Goal: Task Accomplishment & Management: Manage account settings

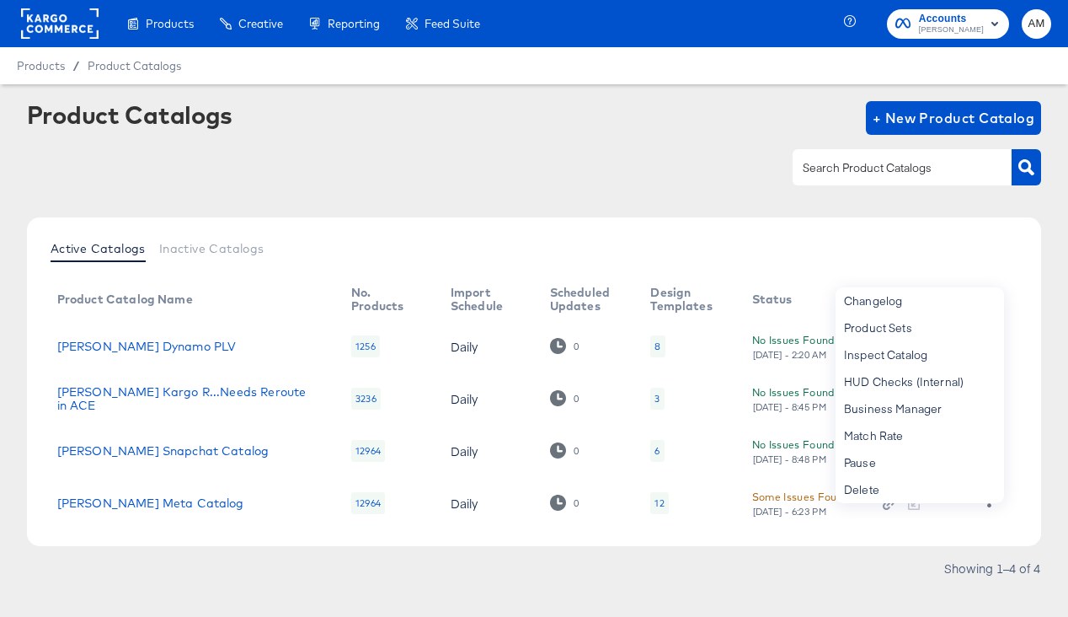
click at [45, 21] on rect at bounding box center [60, 23] width 78 height 30
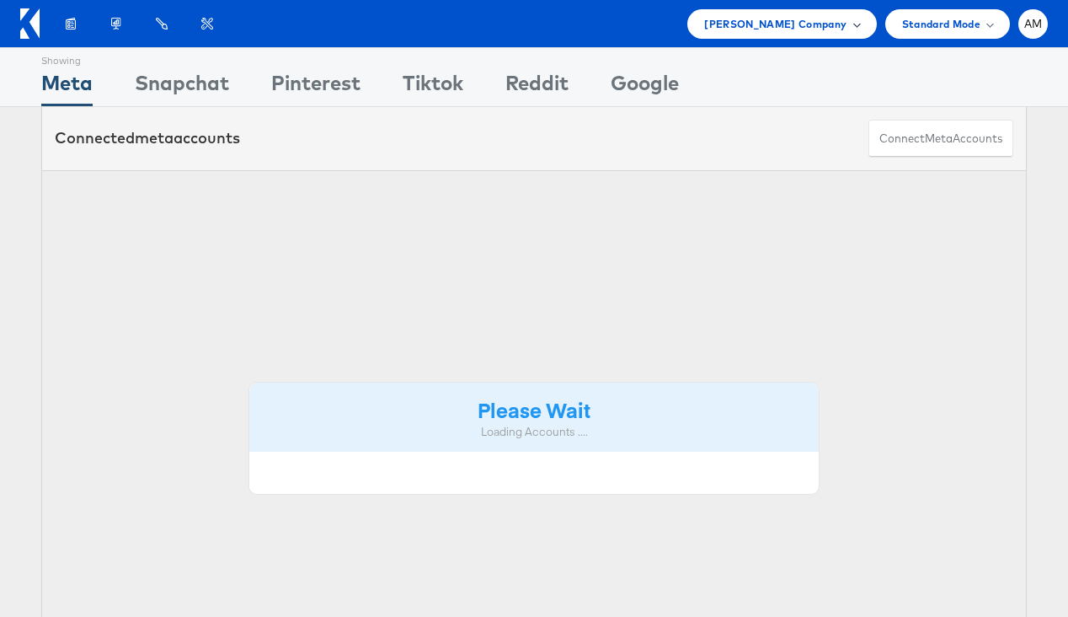
click at [757, 17] on span "[PERSON_NAME] Company" at bounding box center [775, 24] width 142 height 18
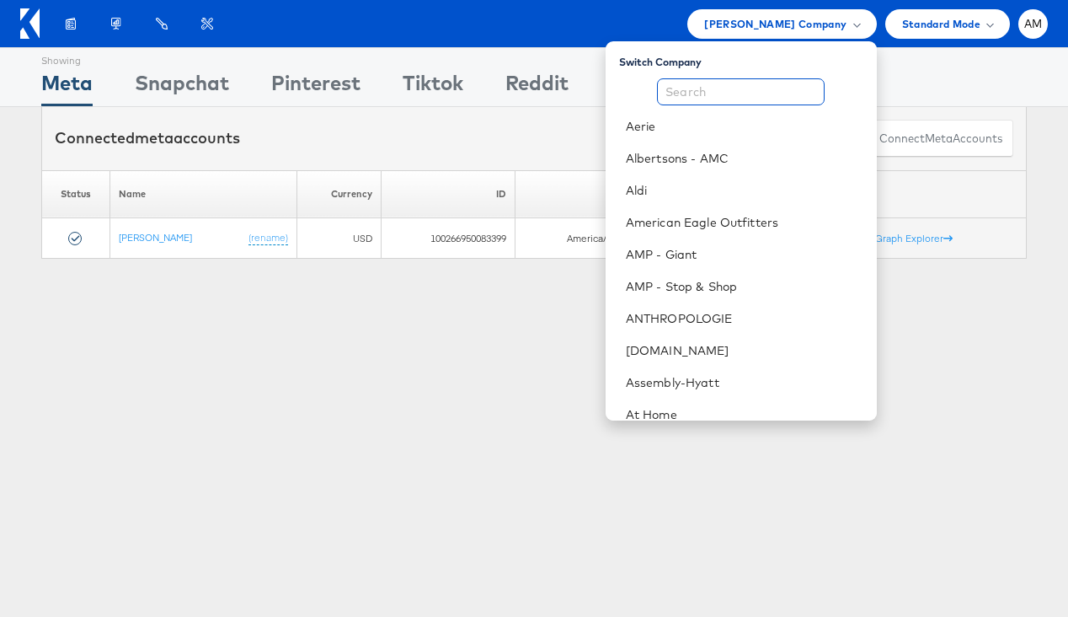
click at [717, 94] on input "text" at bounding box center [741, 91] width 168 height 27
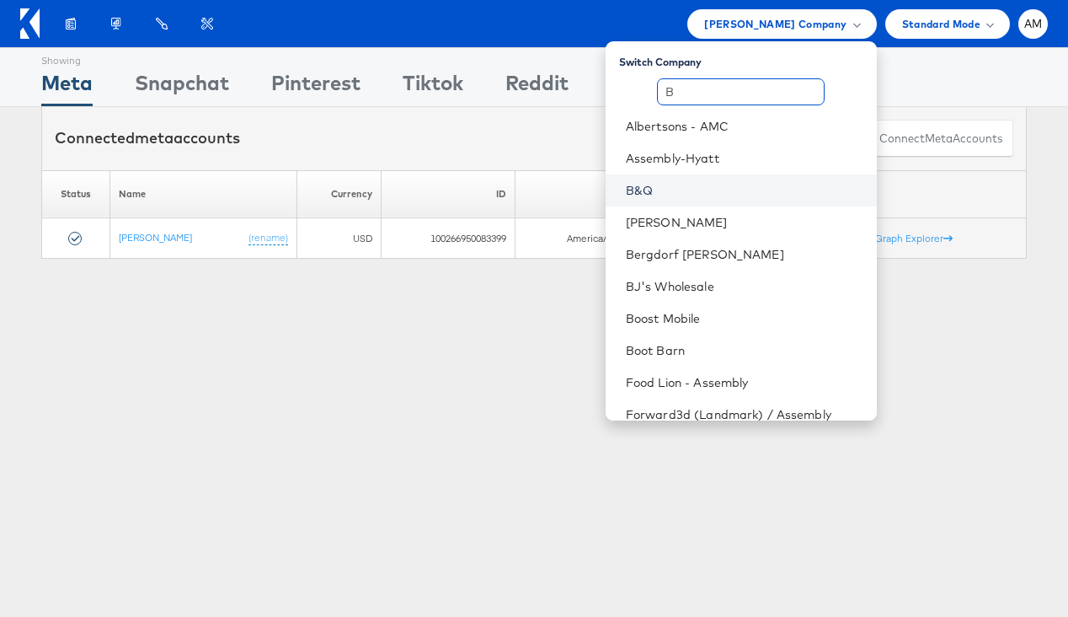
type input "B"
click at [657, 193] on link "B&Q" at bounding box center [745, 190] width 238 height 17
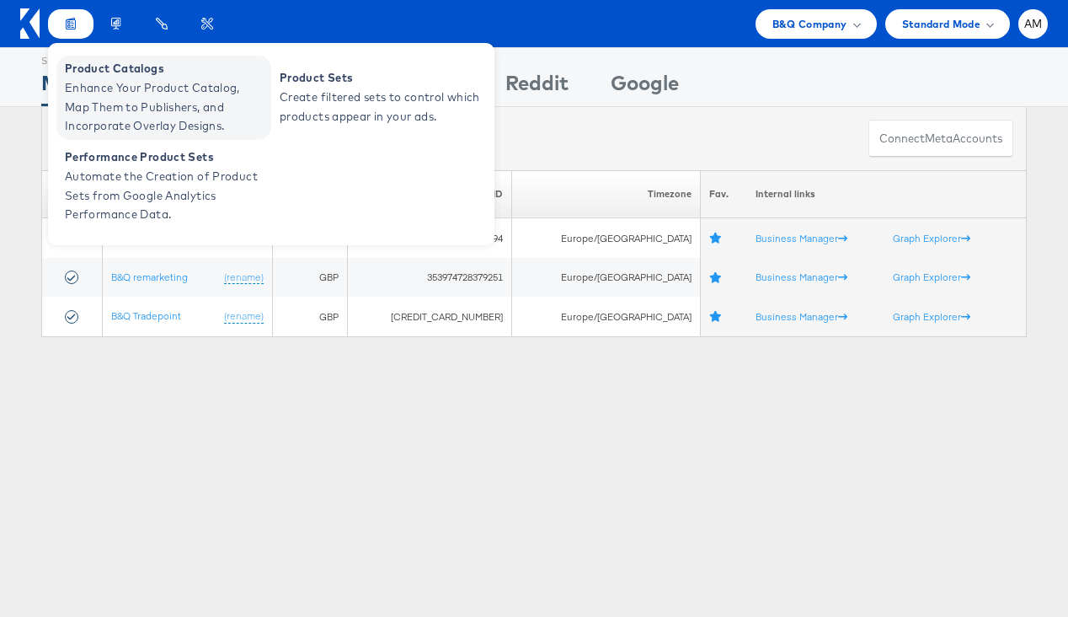
click at [107, 83] on span "Enhance Your Product Catalog, Map Them to Publishers, and Incorporate Overlay D…" at bounding box center [166, 106] width 202 height 57
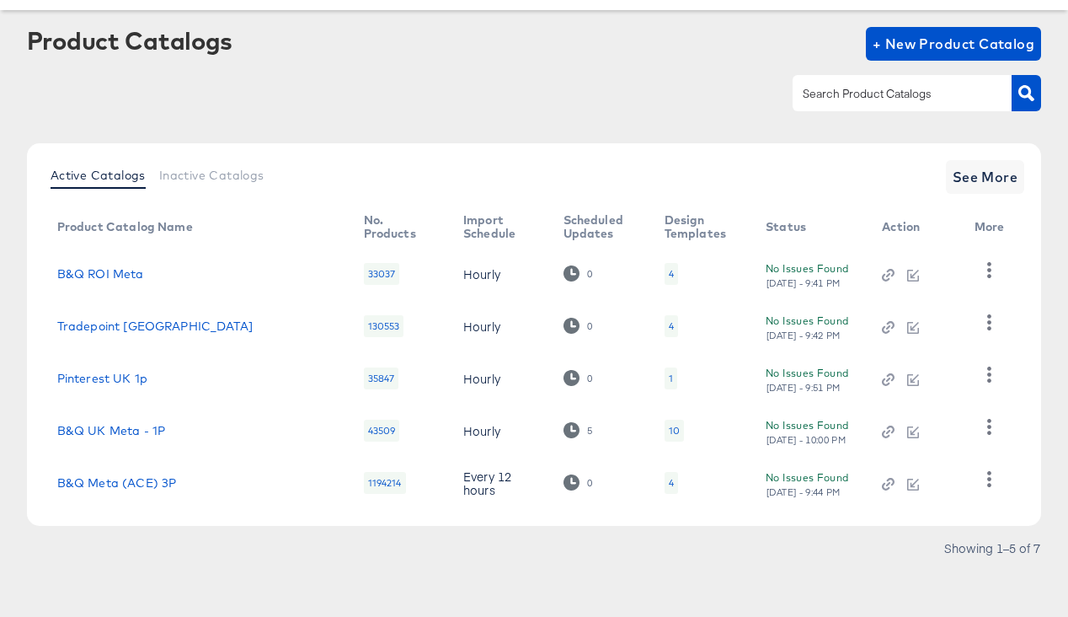
scroll to position [78, 0]
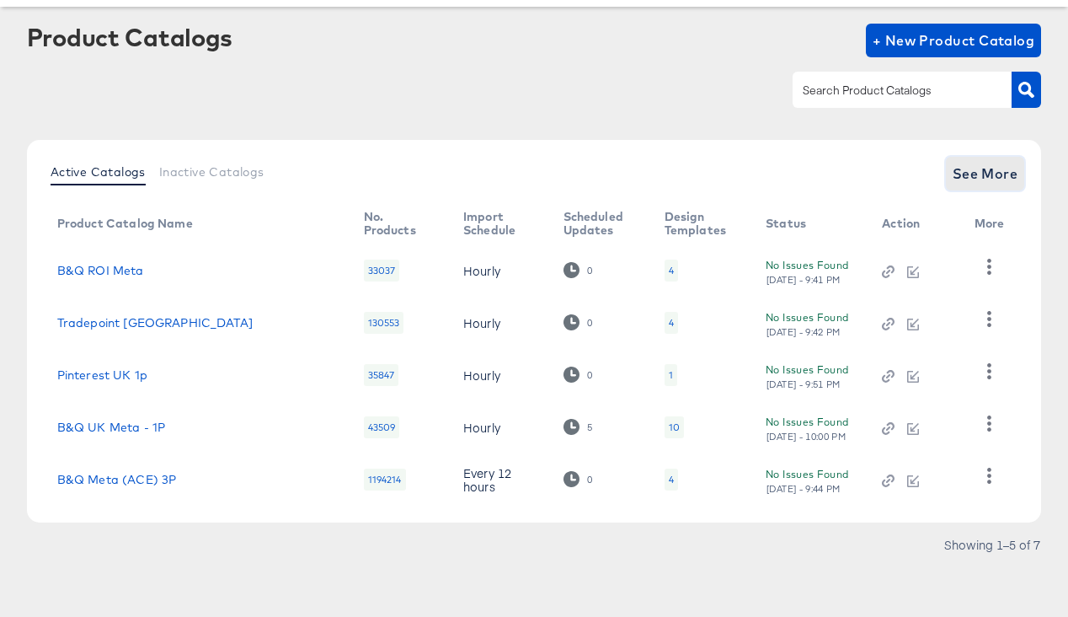
click at [967, 168] on span "See More" at bounding box center [986, 174] width 66 height 24
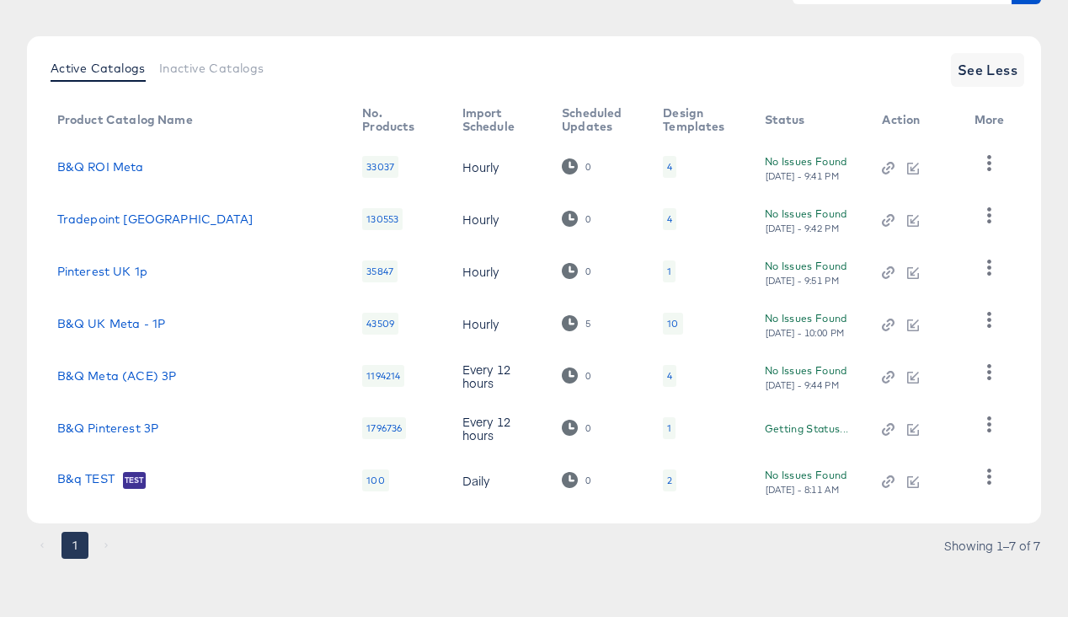
scroll to position [182, 0]
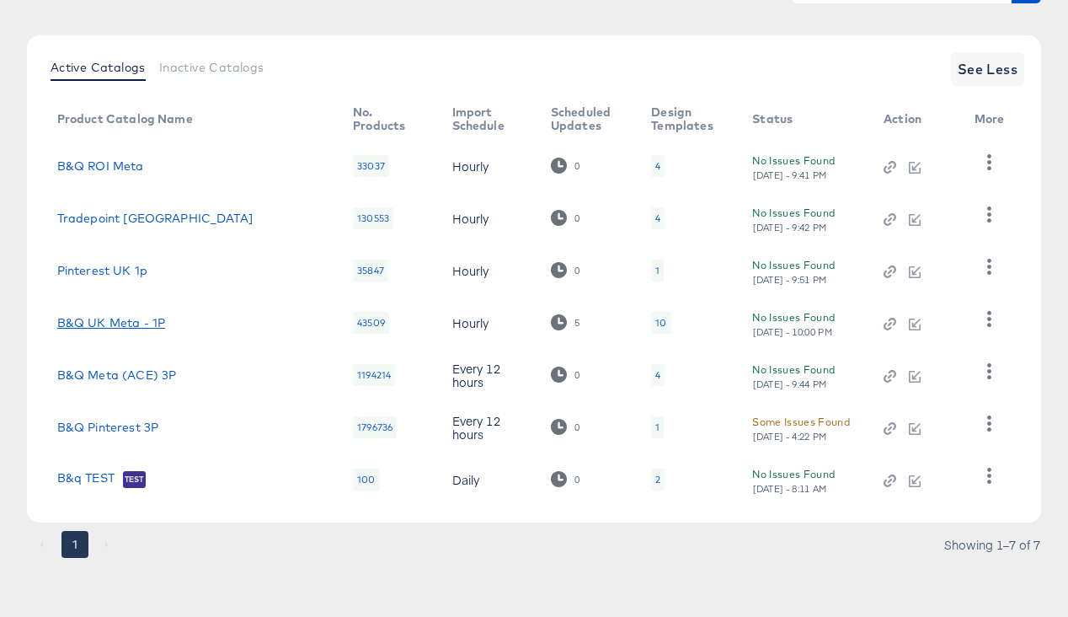
click at [128, 320] on link "B&Q UK Meta - 1P" at bounding box center [111, 322] width 108 height 13
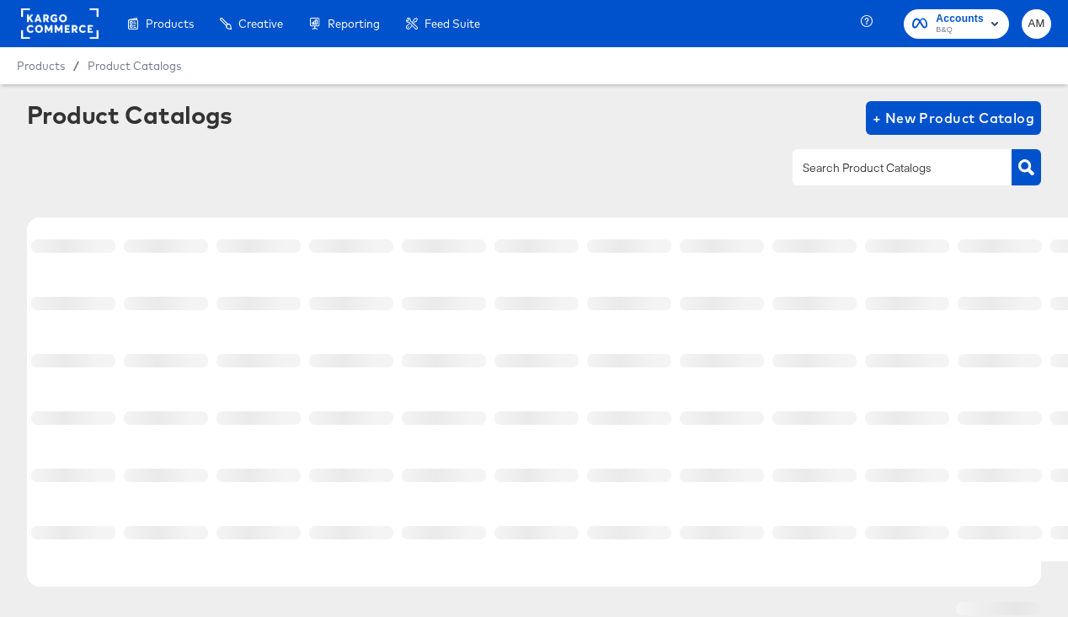
scroll to position [64, 0]
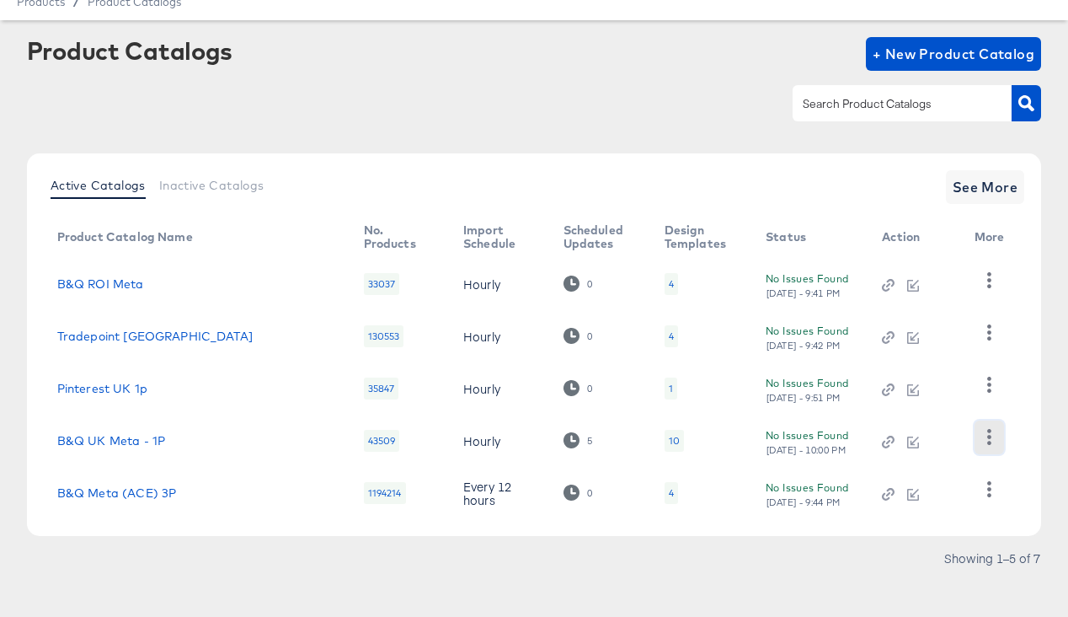
click at [995, 433] on button "button" at bounding box center [989, 437] width 29 height 34
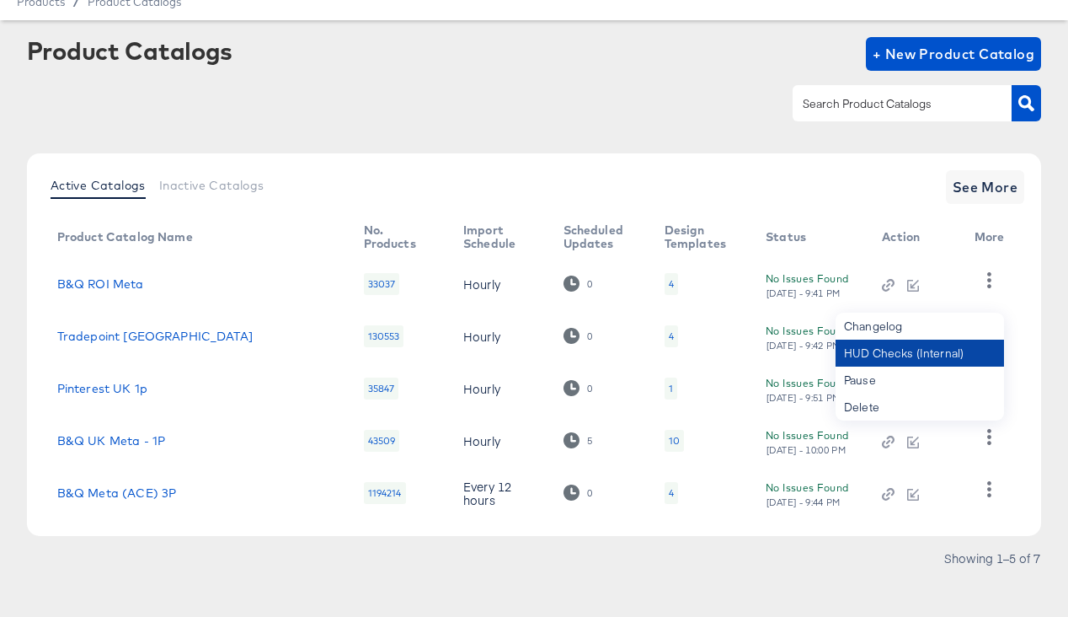
click at [921, 360] on div "HUD Checks (Internal)" at bounding box center [920, 352] width 168 height 27
click at [991, 494] on icon "button" at bounding box center [989, 489] width 4 height 16
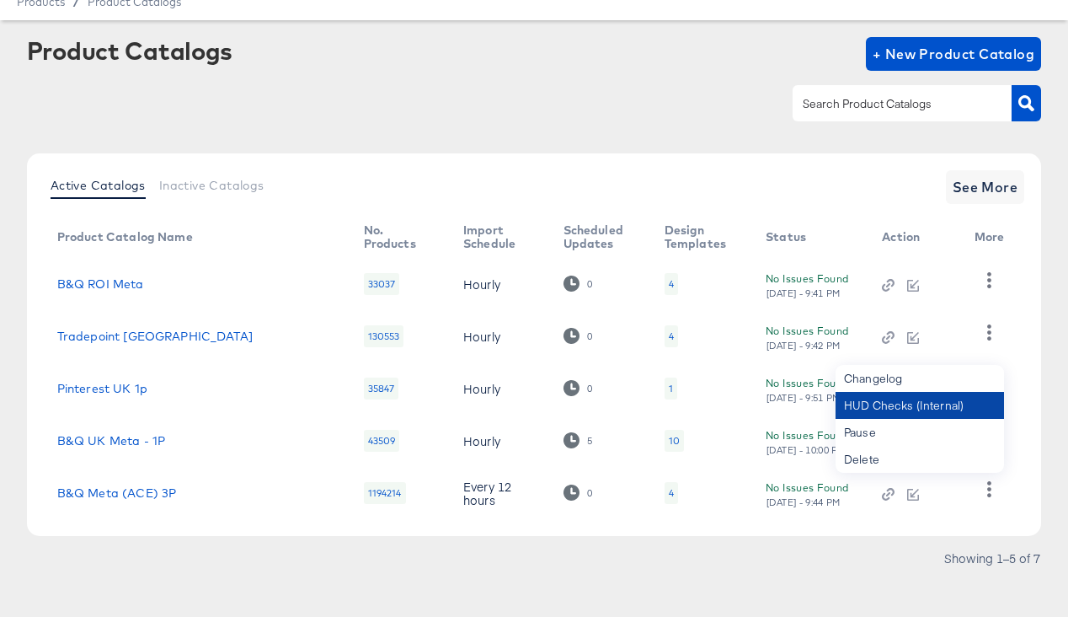
click at [913, 410] on div "HUD Checks (Internal)" at bounding box center [920, 405] width 168 height 27
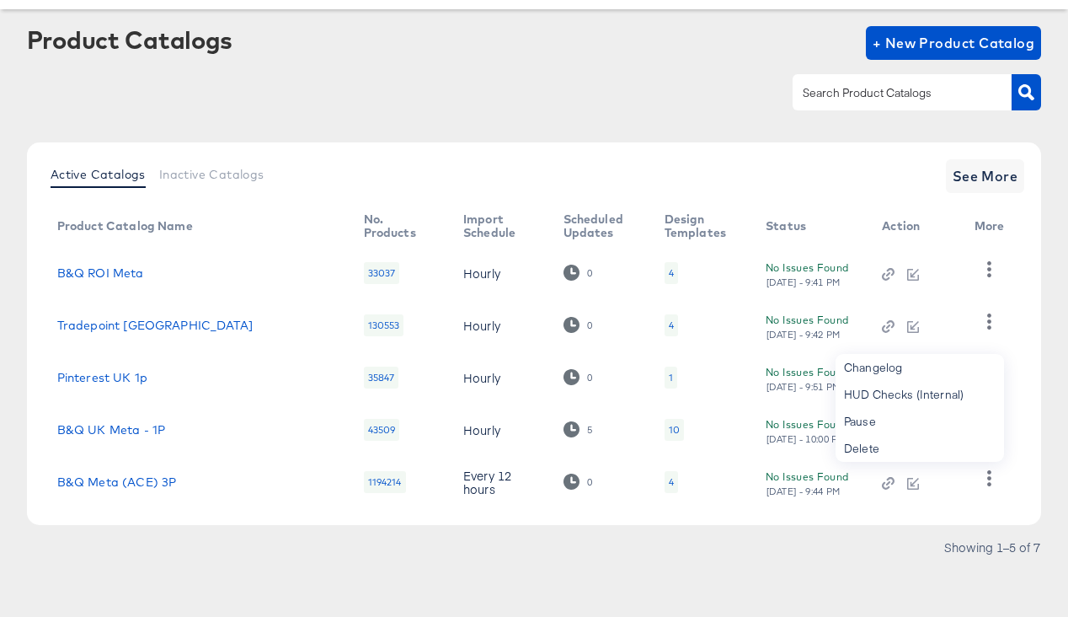
scroll to position [78, 0]
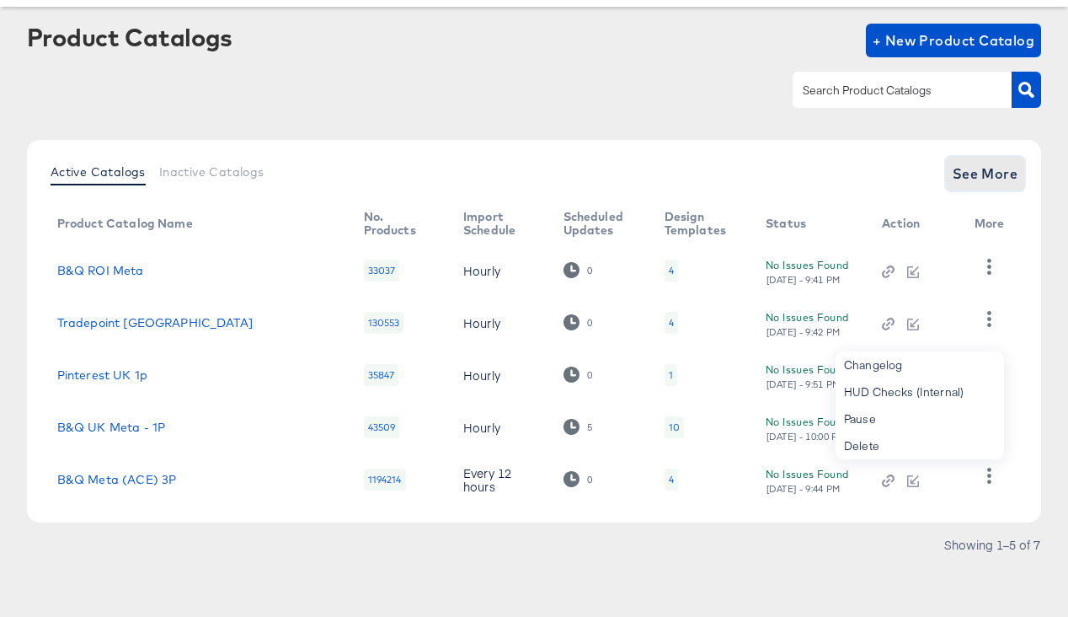
click at [974, 171] on span "See More" at bounding box center [986, 174] width 66 height 24
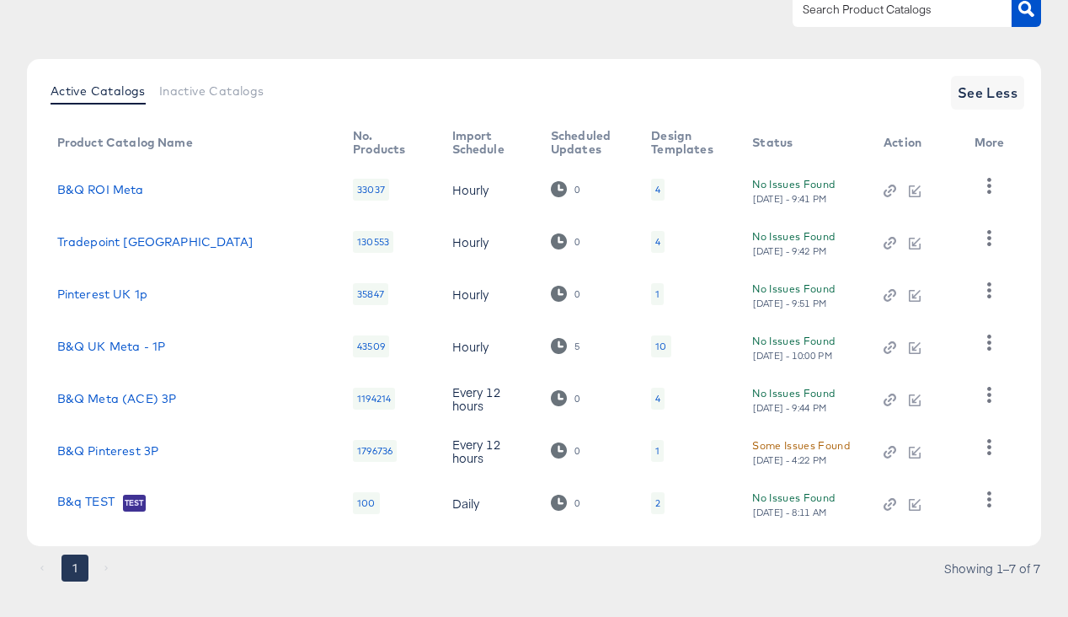
scroll to position [182, 0]
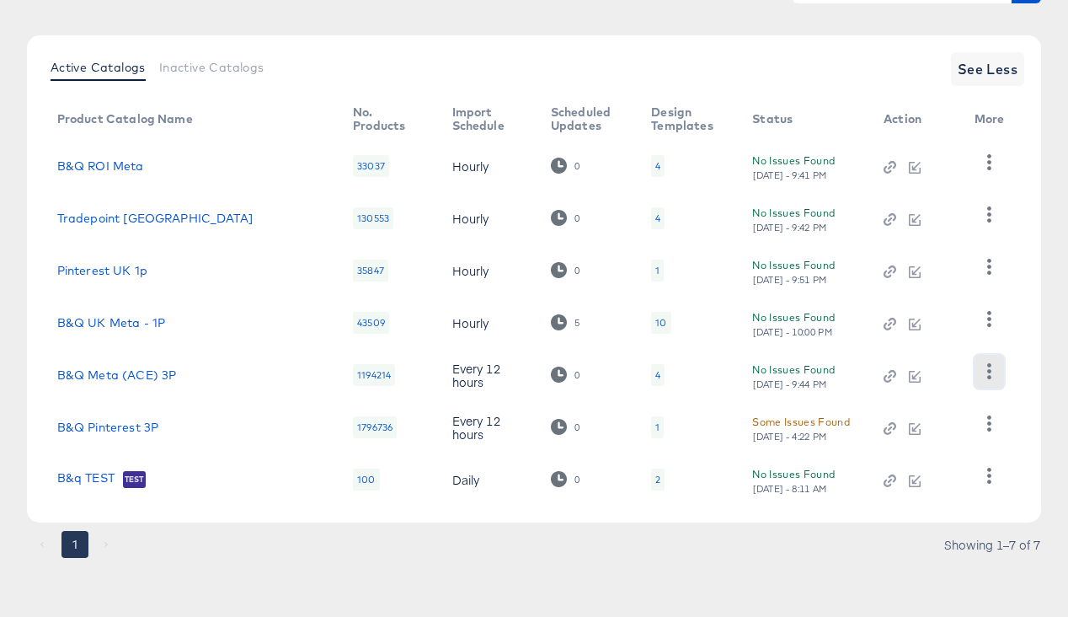
click at [993, 372] on icon "button" at bounding box center [989, 371] width 16 height 16
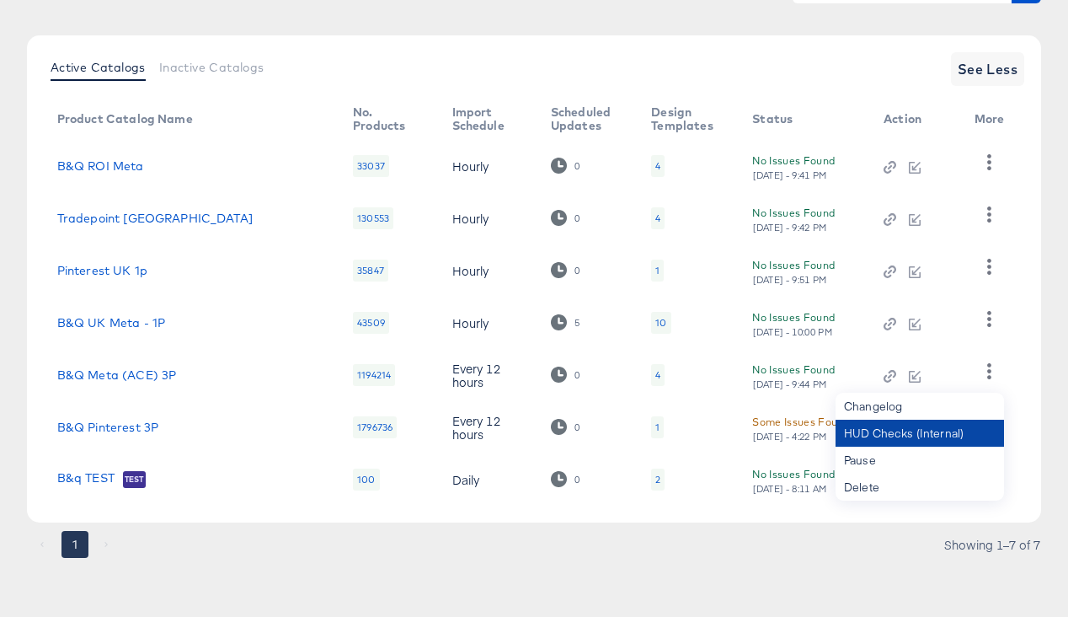
click at [940, 434] on div "HUD Checks (Internal)" at bounding box center [920, 433] width 168 height 27
